Goal: Check status: Check status

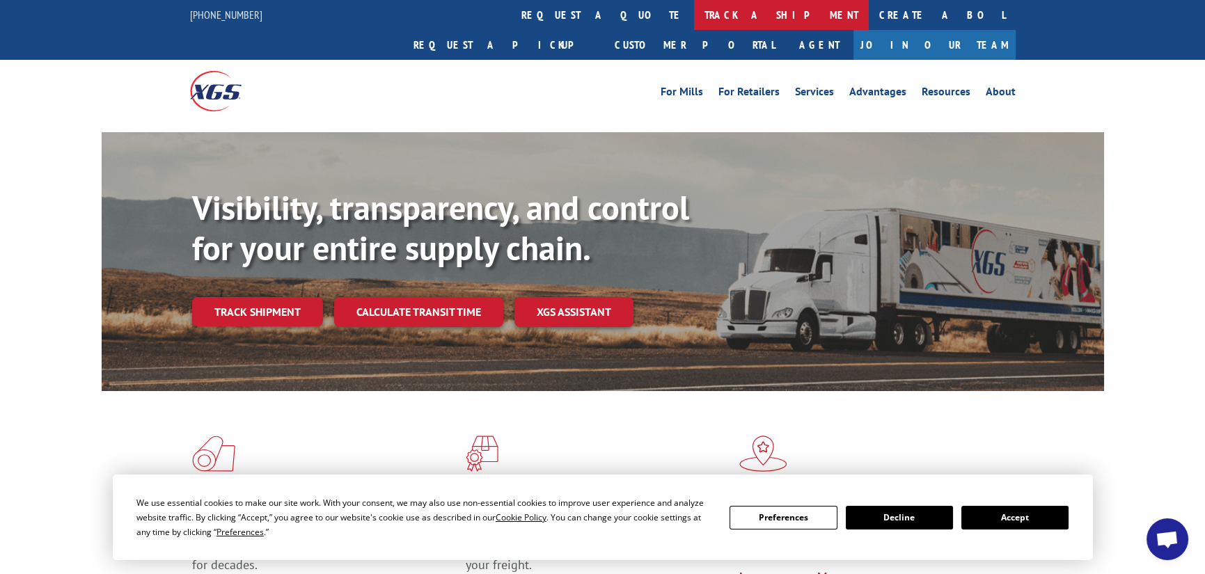
click at [694, 15] on link "track a shipment" at bounding box center [781, 15] width 175 height 30
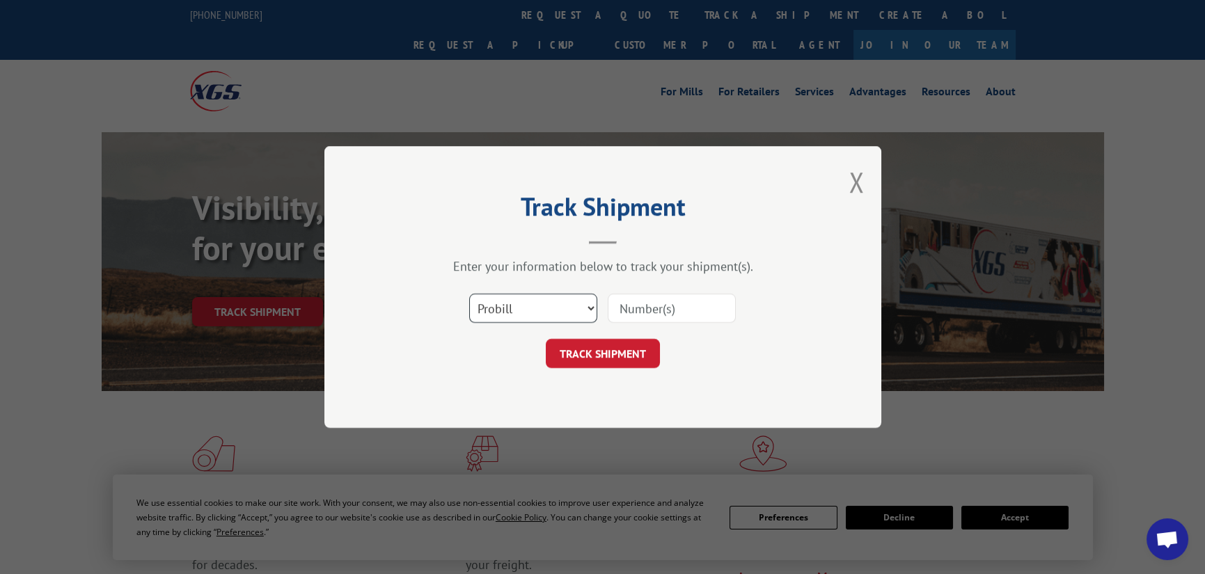
click at [521, 310] on select "Select category... Probill BOL PO" at bounding box center [533, 308] width 128 height 29
select select "bol"
click at [469, 294] on select "Select category... Probill BOL PO" at bounding box center [533, 308] width 128 height 29
click at [655, 317] on input at bounding box center [672, 308] width 128 height 29
paste input "744008"
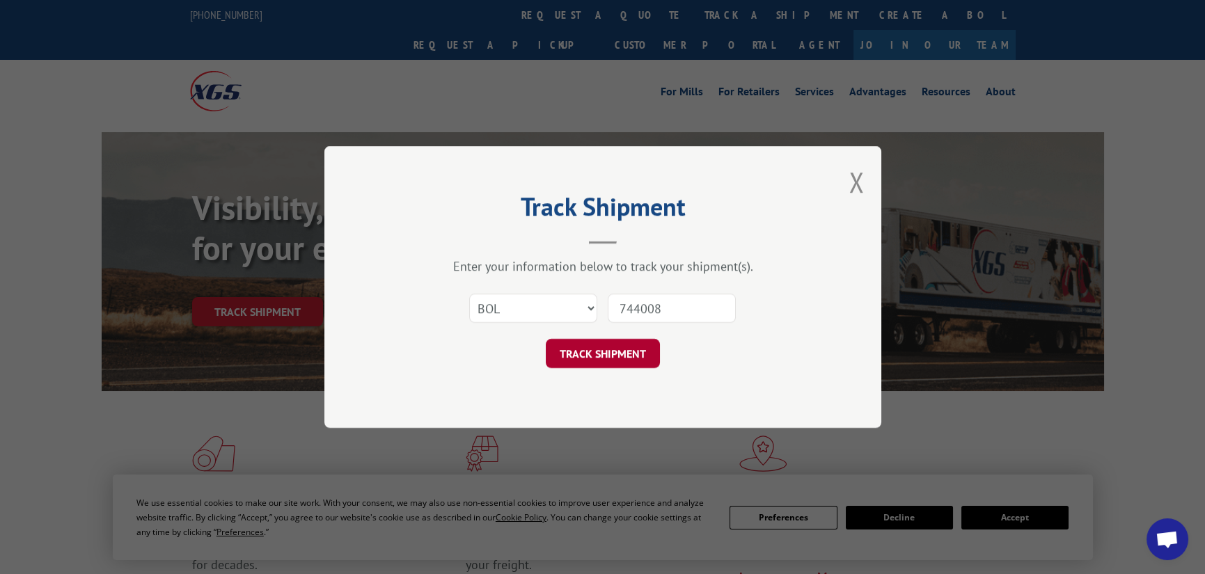
type input "744008"
click at [592, 350] on button "TRACK SHIPMENT" at bounding box center [603, 353] width 114 height 29
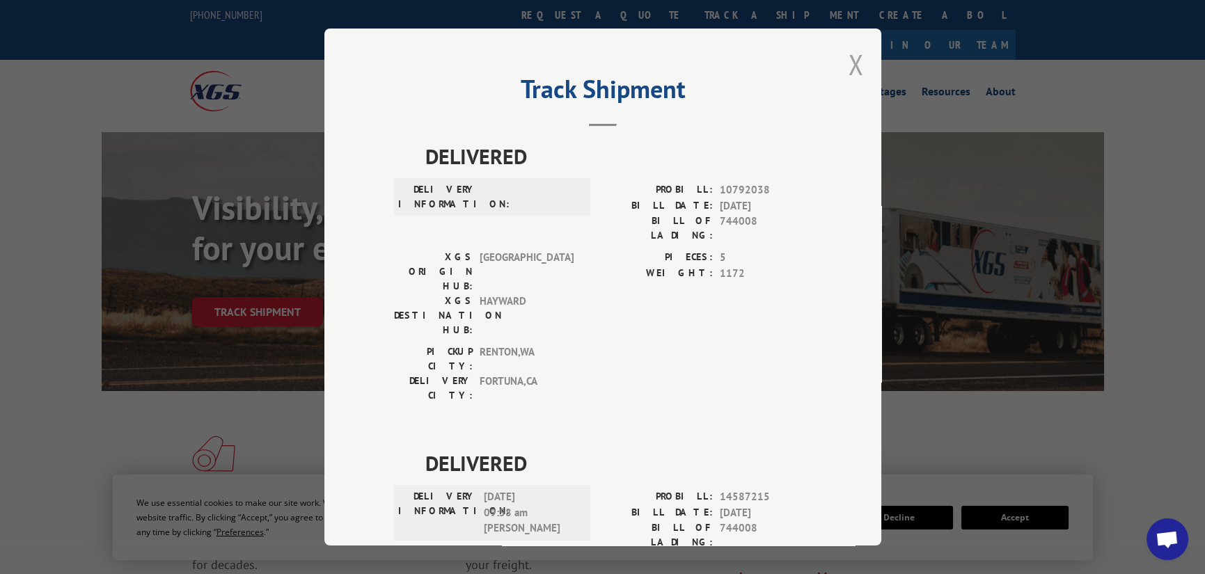
click at [849, 74] on button "Close modal" at bounding box center [856, 64] width 15 height 37
